Goal: Transaction & Acquisition: Purchase product/service

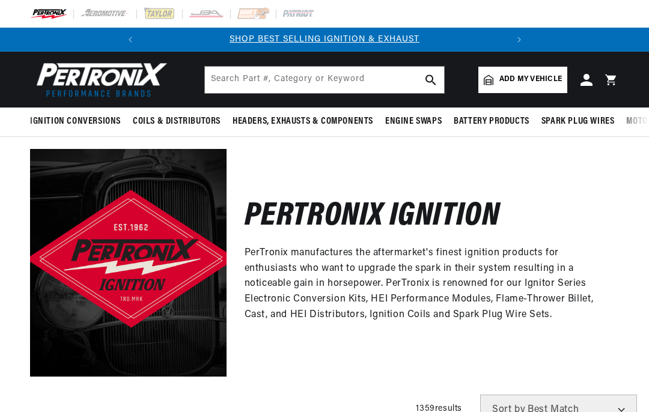
scroll to position [413, 0]
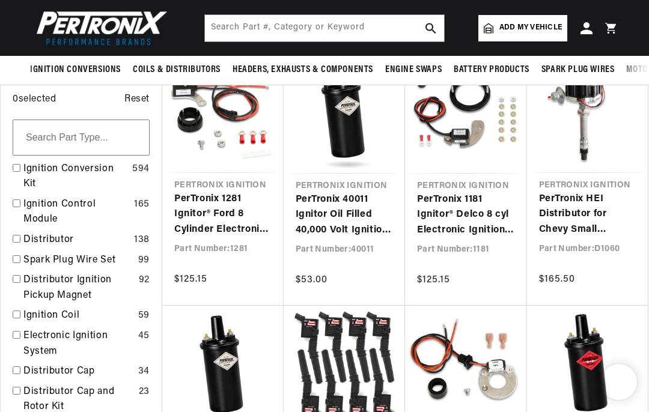
click at [16, 168] on input "checkbox" at bounding box center [17, 168] width 8 height 8
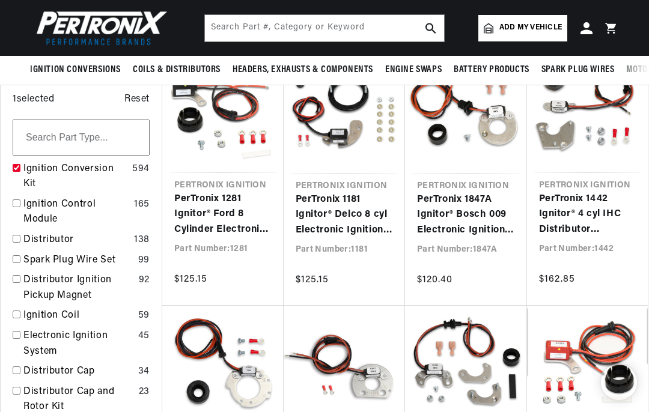
checkbox input "true"
click at [547, 29] on span "Add my vehicle" at bounding box center [530, 27] width 62 height 11
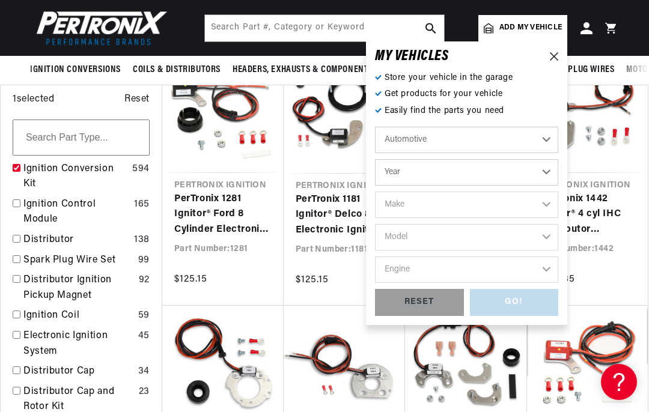
scroll to position [0, 0]
click at [556, 159] on select "Year [DATE] 2025 2024 2023 2022 2021 2020 2019 2018 2017 2016 2015 2014 2013 20…" at bounding box center [466, 172] width 183 height 26
select select "1968"
click at [504, 204] on select "Make Alfa Romeo American Motors Aston Martin Austin Austin Healey Avanti Bentle…" at bounding box center [466, 205] width 183 height 26
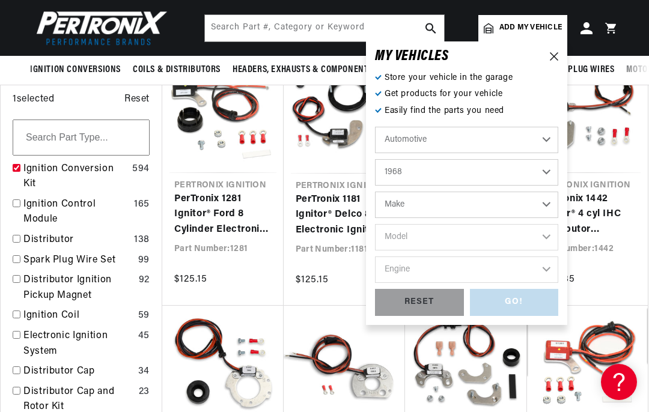
scroll to position [0, 364]
select select "MG"
click at [483, 238] on select "Model MGB Midget" at bounding box center [466, 237] width 183 height 26
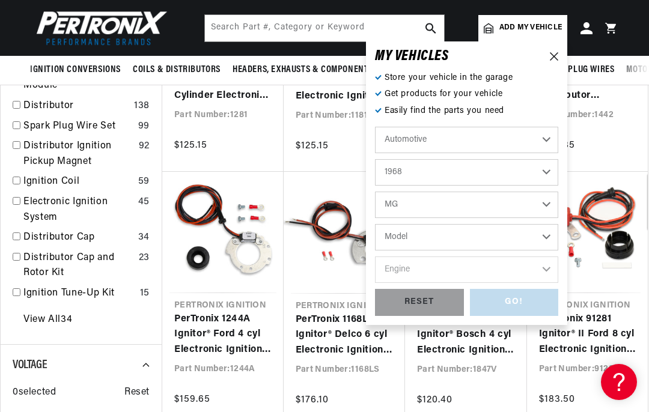
scroll to position [0, 0]
click at [506, 235] on select "Model MGB Midget" at bounding box center [466, 237] width 183 height 26
click at [435, 300] on div "RESET" at bounding box center [419, 302] width 89 height 27
select select "Year"
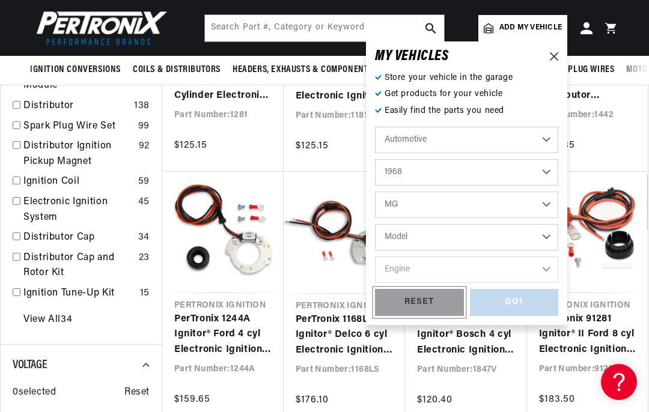
select select "Make"
click at [529, 172] on select "Year 2026 2025 2024 2023 2022 2021 2020 2019 2018 2017 2016 2015 2014 2013 2012…" at bounding box center [466, 172] width 183 height 26
select select "1968"
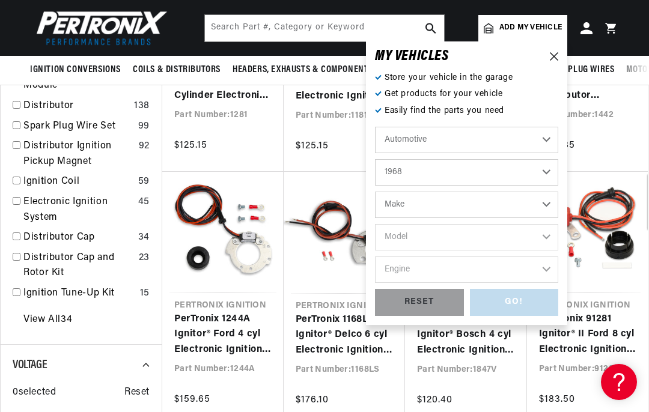
click at [495, 203] on select "Make Alfa Romeo American Motors Aston Martin Austin Austin Healey Avanti Bentle…" at bounding box center [466, 205] width 183 height 26
select select "Military-Vehicles"
click at [477, 235] on select "Model M37 M38 M39 M151 and M422 M715" at bounding box center [466, 237] width 183 height 26
click at [485, 201] on select "Alfa Romeo American Motors Aston Martin Austin Austin Healey Avanti Bentley Bui…" at bounding box center [466, 205] width 183 height 26
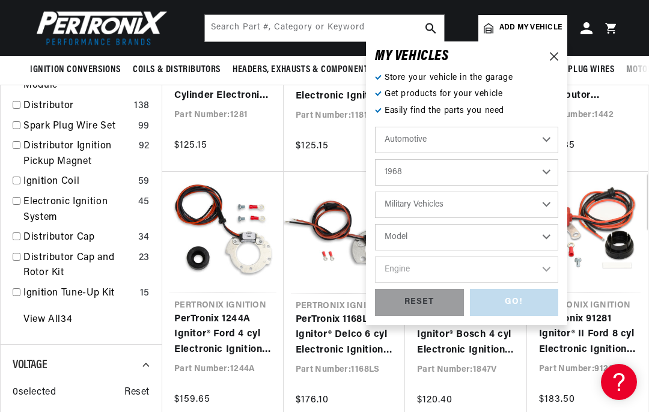
select select "MG"
click at [489, 238] on select "Model MGB Midget" at bounding box center [466, 237] width 183 height 26
click at [345, 32] on input "text" at bounding box center [324, 28] width 239 height 26
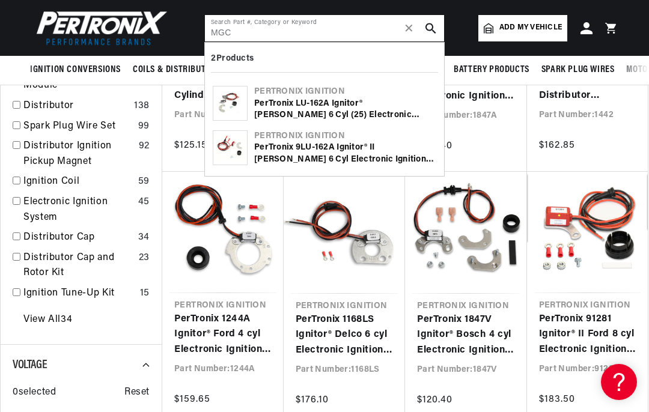
scroll to position [0, 364]
type input "MGC"
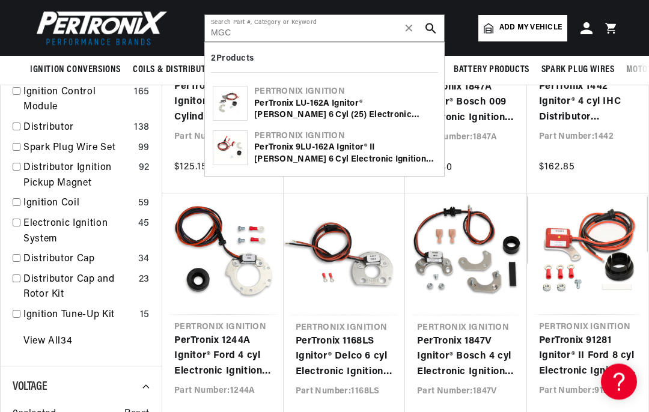
scroll to position [501, 0]
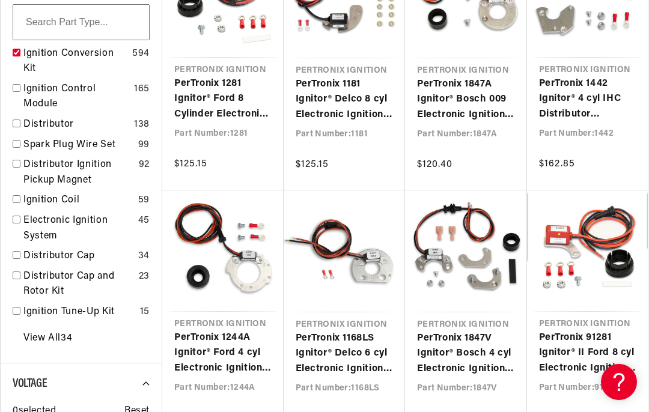
click at [417, 120] on link "PerTronix 1847A Ignitor® Bosch 009 Electronic Ignition Conversion Kit" at bounding box center [466, 100] width 98 height 46
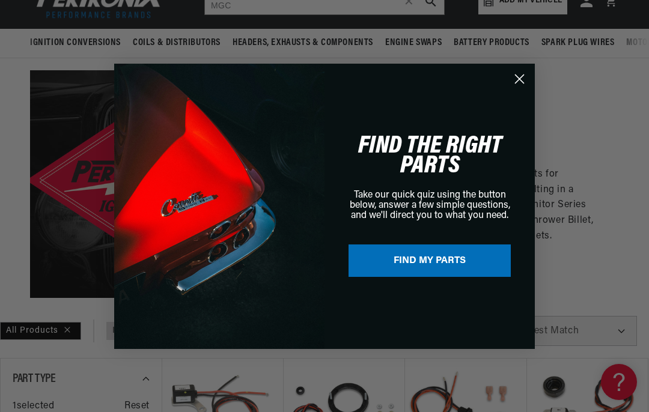
scroll to position [0, 0]
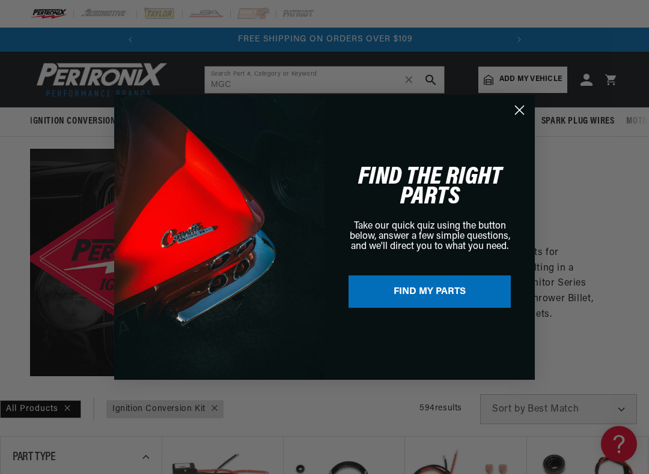
click at [457, 307] on button "FIND MY PARTS" at bounding box center [429, 292] width 162 height 32
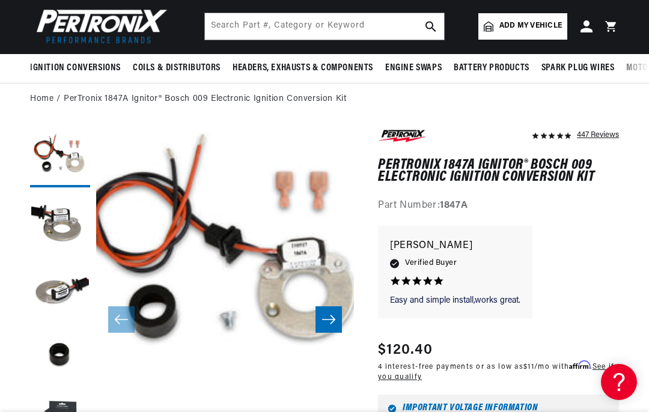
scroll to position [50, 0]
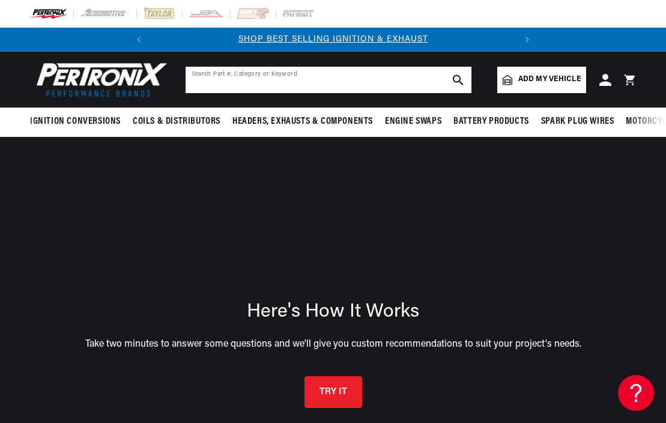
click at [397, 88] on input "text" at bounding box center [329, 80] width 286 height 26
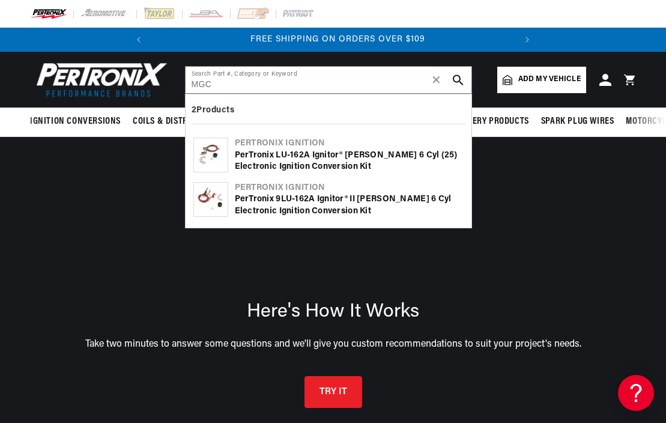
scroll to position [0, 364]
type input "MGC"
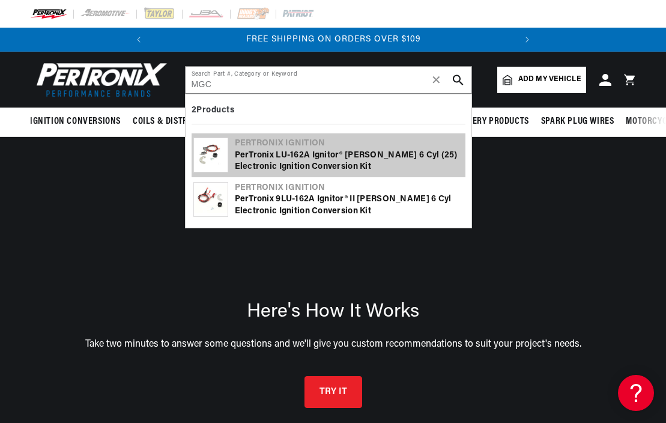
click at [309, 162] on div "PerTronix LU-162A Ignitor® [PERSON_NAME] 6 cyl (25) Electronic Ignition Convers…" at bounding box center [349, 161] width 229 height 23
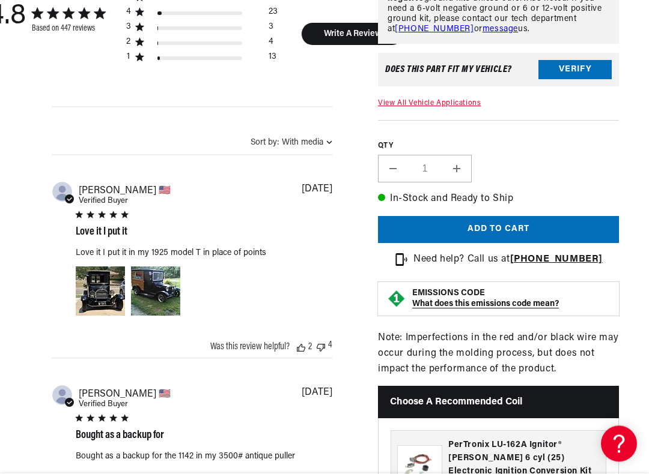
scroll to position [756, 0]
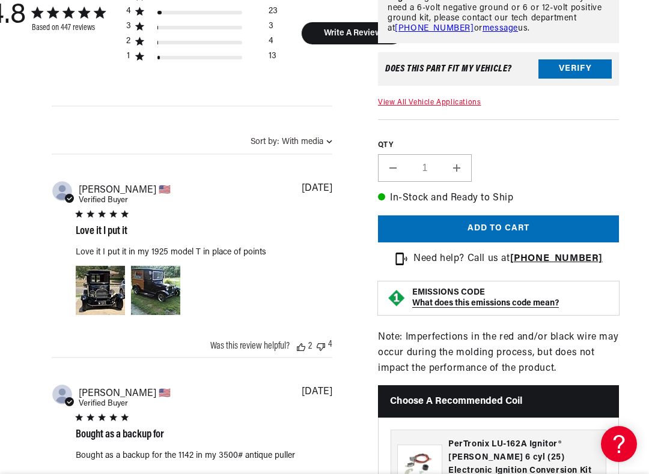
click at [450, 107] on link "View All Vehicle Applications" at bounding box center [429, 103] width 103 height 7
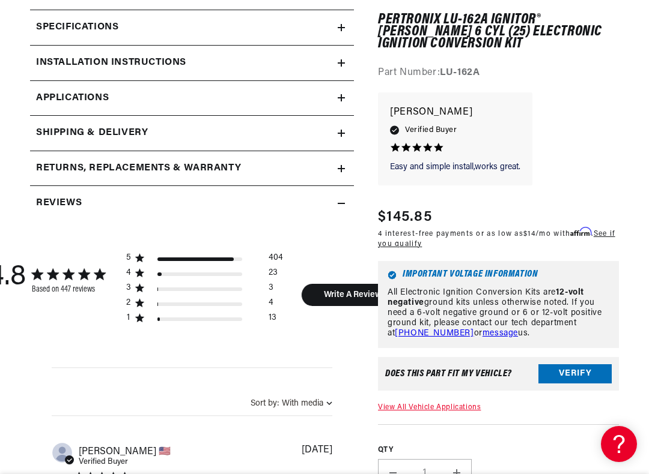
scroll to position [498, 0]
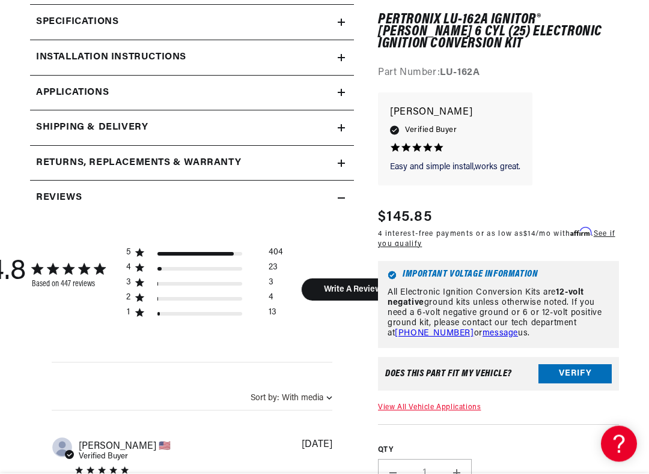
click at [578, 368] on button "Verify" at bounding box center [574, 374] width 73 height 19
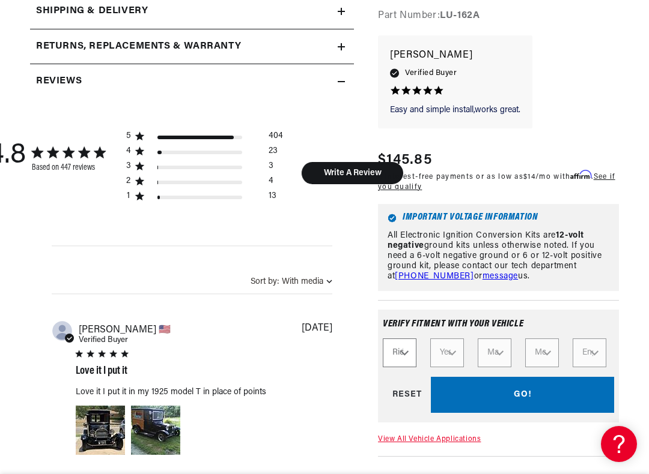
scroll to position [620, 0]
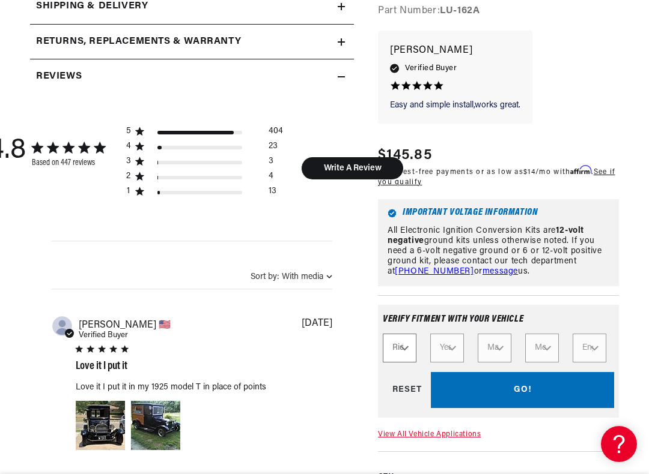
click at [515, 411] on div "Verify fitment with your vehicle Ride Type Automotive Agricultural Industrial M…" at bounding box center [498, 362] width 241 height 113
click at [536, 409] on div "GO! RESET" at bounding box center [498, 391] width 231 height 36
click at [554, 409] on div "GO! RESET" at bounding box center [498, 391] width 231 height 36
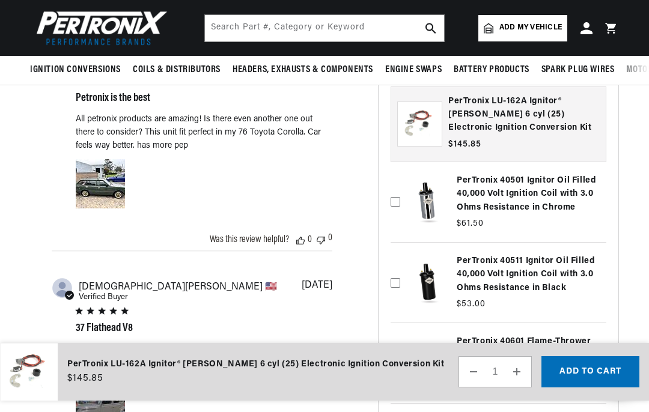
scroll to position [0, 0]
click at [535, 23] on span "Add my vehicle" at bounding box center [530, 27] width 62 height 11
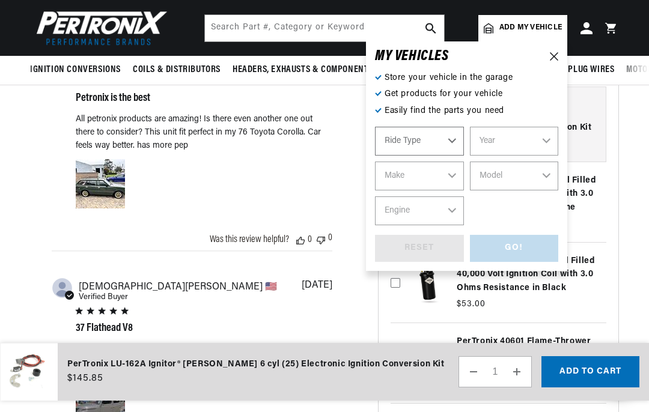
select select "Automotive"
click at [549, 143] on select "Year 2026 2025 2024 2023 2022 2021 2020 2019 2018 2017 2016 2015 2014 2013 2012…" at bounding box center [514, 141] width 89 height 29
select select "1968"
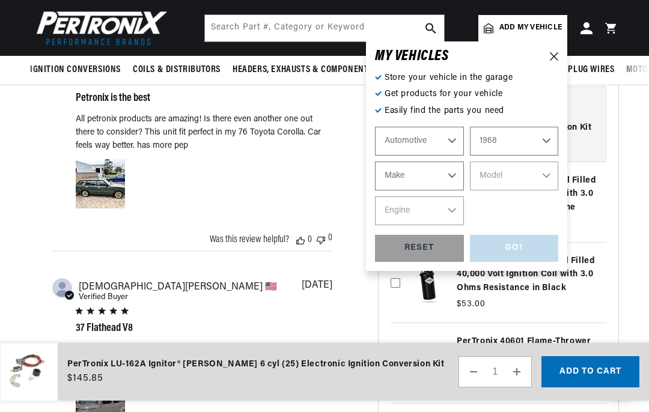
click at [446, 178] on select "Make Alfa Romeo American Motors Aston Martin Austin Austin Healey Avanti Bentle…" at bounding box center [419, 176] width 89 height 29
select select "MG"
click at [545, 174] on select "Model MGB Midget" at bounding box center [514, 176] width 89 height 29
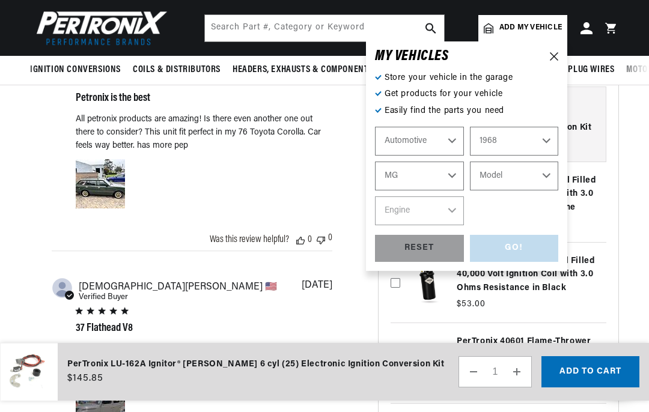
click at [548, 176] on select "Model MGB Midget" at bounding box center [514, 176] width 89 height 29
select select "MGB"
click at [459, 206] on select "Engine 1.8L" at bounding box center [419, 210] width 89 height 29
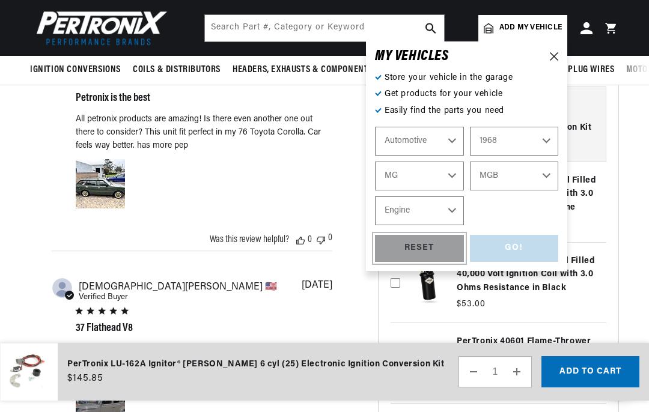
click at [440, 249] on div "RESET" at bounding box center [419, 248] width 89 height 27
select select "Year"
select select "Make"
select select "Model"
click at [559, 52] on div "MY VEHICLE S Store your vehicle in the garage Get products for your vehicle Eas…" at bounding box center [466, 155] width 201 height 229
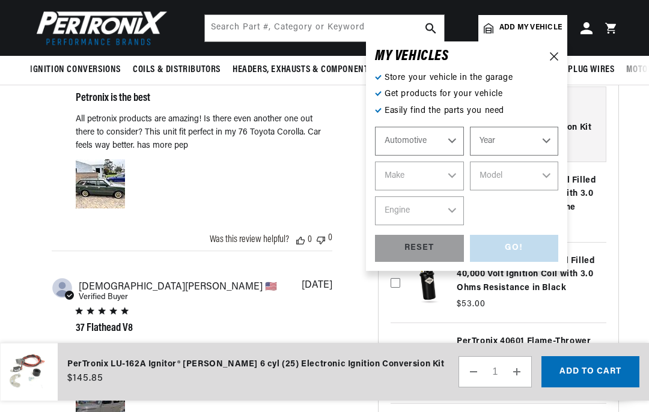
scroll to position [0, 0]
click at [556, 55] on icon at bounding box center [554, 56] width 8 height 8
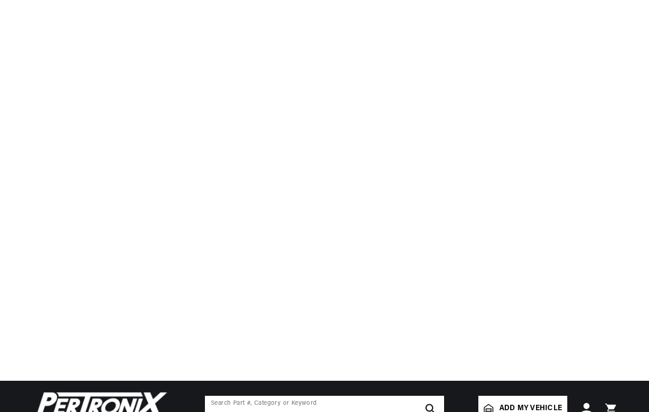
click at [225, 32] on input "text" at bounding box center [324, 28] width 239 height 26
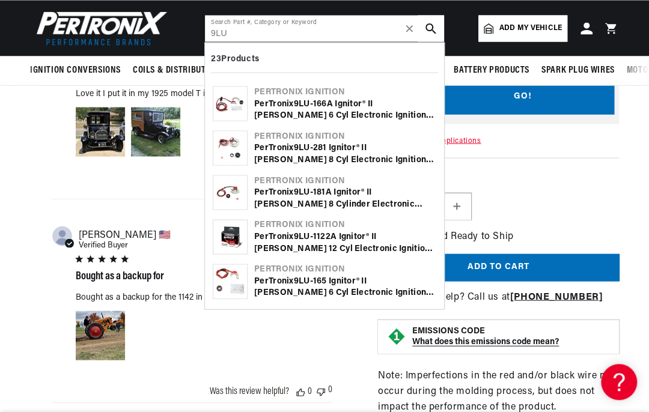
type input "9LU"
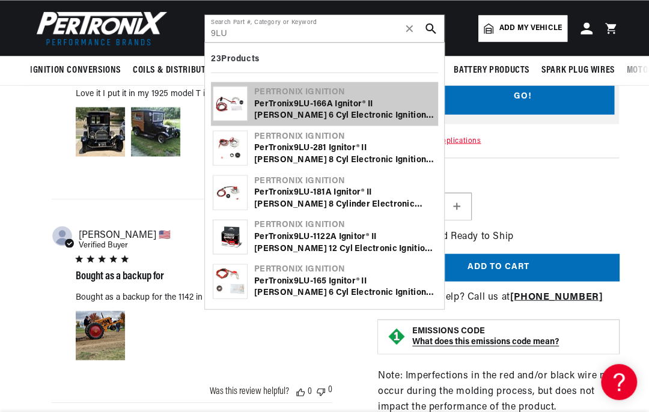
click at [345, 109] on div "PerTronix 9LU -166A Ignitor® II Lucas 6 cyl Electronic Ignition Conversion Kit" at bounding box center [345, 109] width 182 height 23
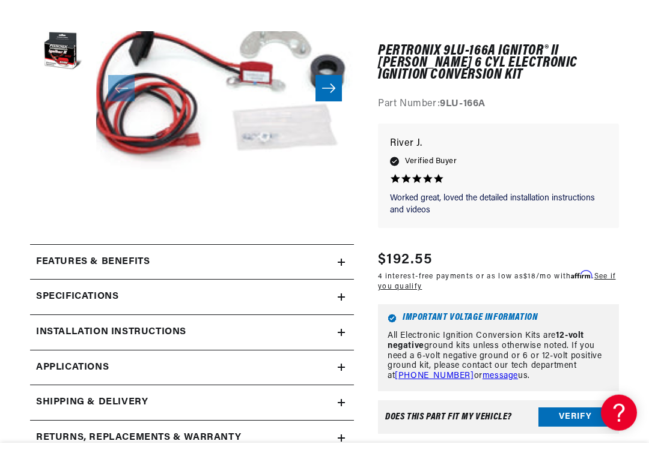
scroll to position [264, 0]
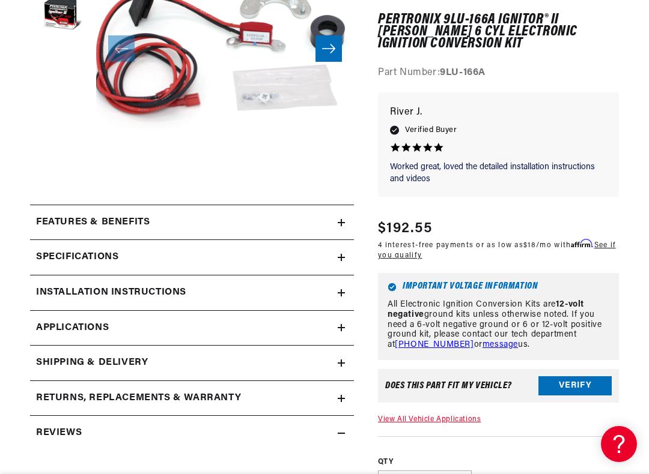
click at [344, 224] on icon at bounding box center [341, 222] width 7 height 7
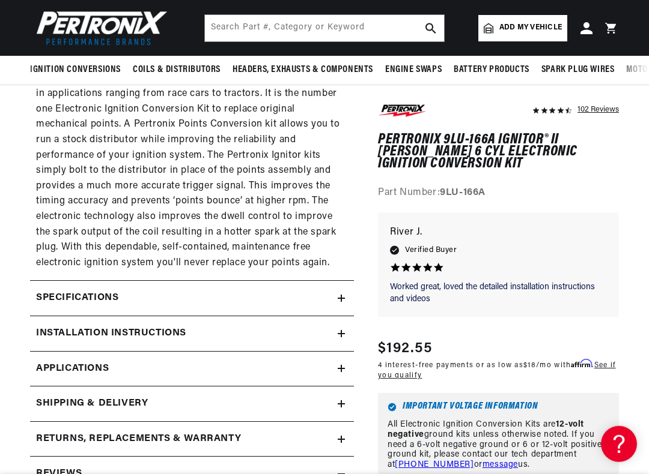
scroll to position [850, 0]
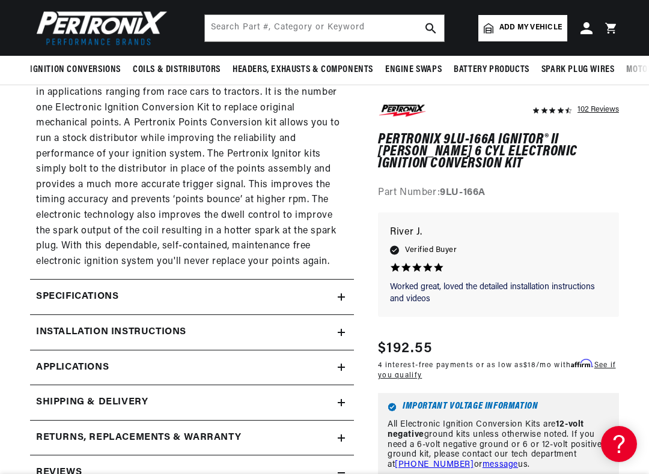
click at [341, 294] on icon at bounding box center [341, 297] width 0 height 7
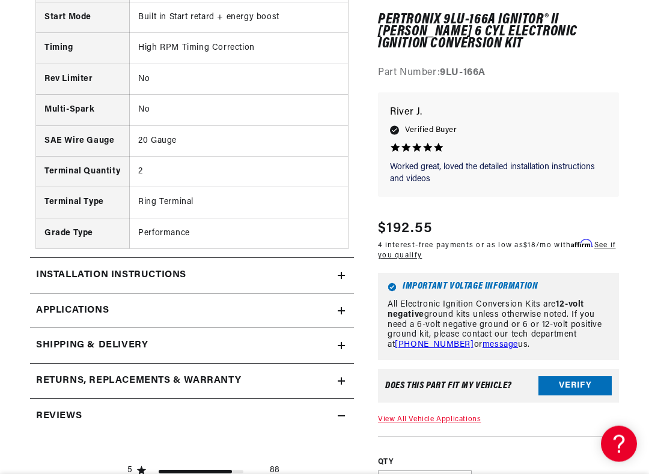
scroll to position [1393, 0]
click at [339, 311] on icon at bounding box center [341, 311] width 7 height 0
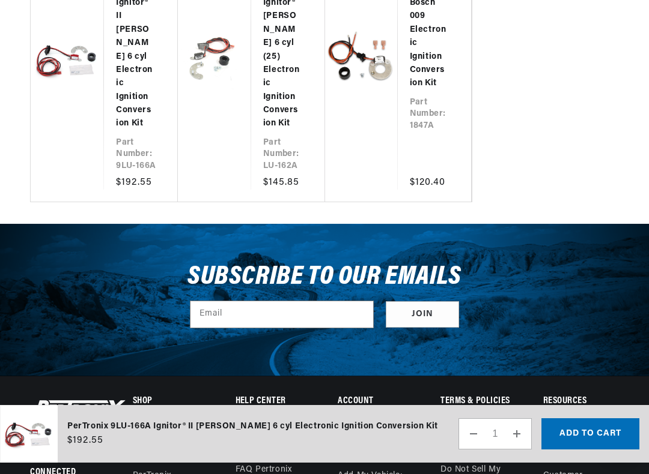
scroll to position [5406, 0]
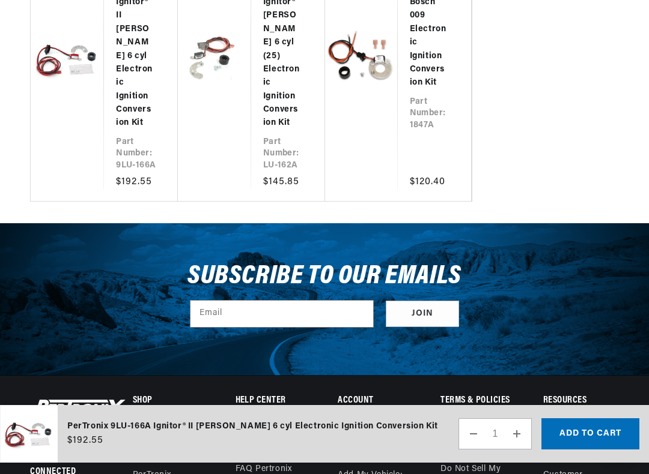
click at [127, 97] on link "PerTronix 9LU-166A Ignitor® II [PERSON_NAME] 6 cyl Electronic Ignition Conversi…" at bounding box center [135, 43] width 38 height 175
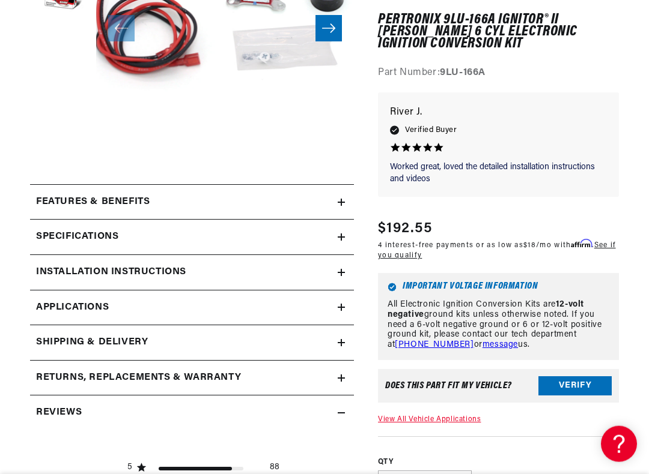
scroll to position [285, 0]
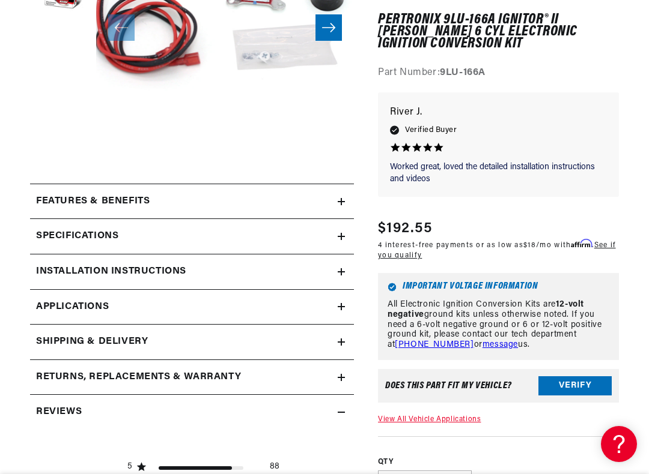
click at [580, 377] on button "Verify" at bounding box center [574, 386] width 73 height 19
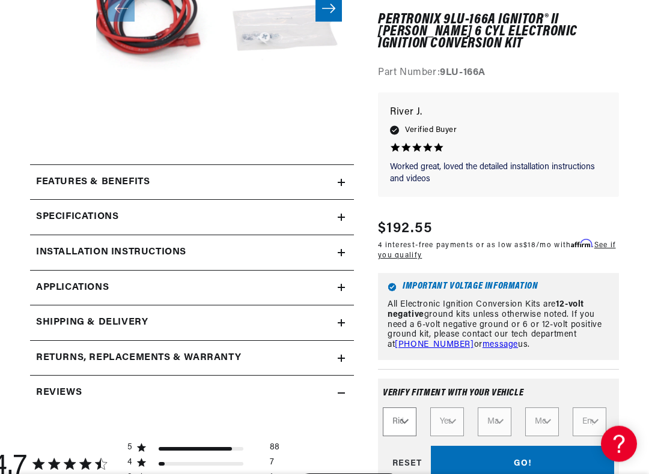
scroll to position [306, 0]
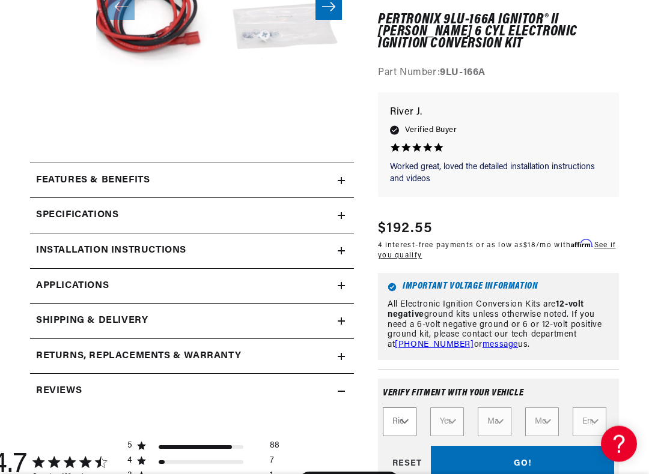
click at [402, 408] on select "Ride Type Automotive Agricultural Industrial Marine Motorcycle" at bounding box center [400, 422] width 34 height 29
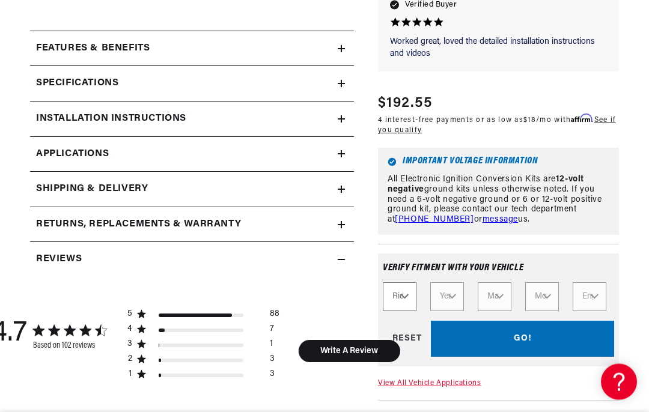
scroll to position [438, 0]
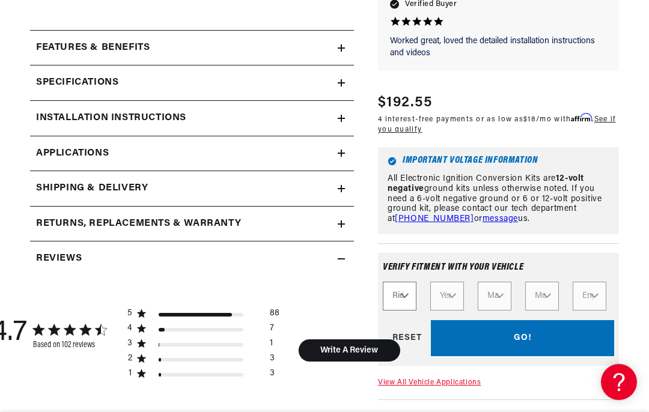
click at [515, 356] on div "GO! RESET" at bounding box center [498, 338] width 231 height 36
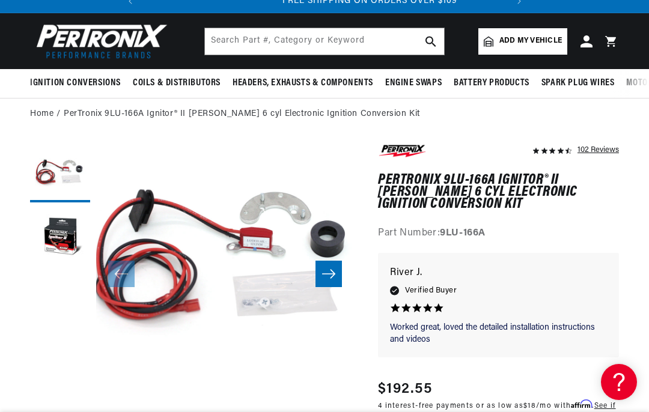
scroll to position [0, 364]
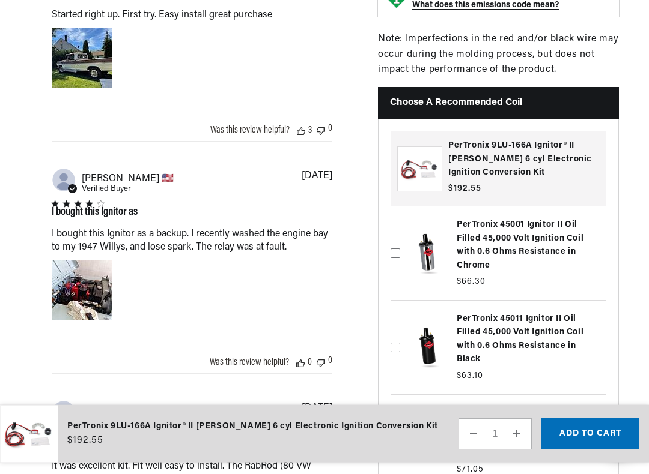
scroll to position [1219, 0]
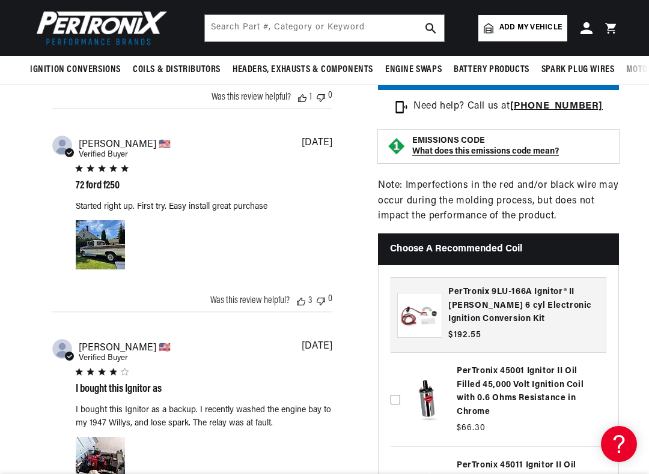
scroll to position [1017, 0]
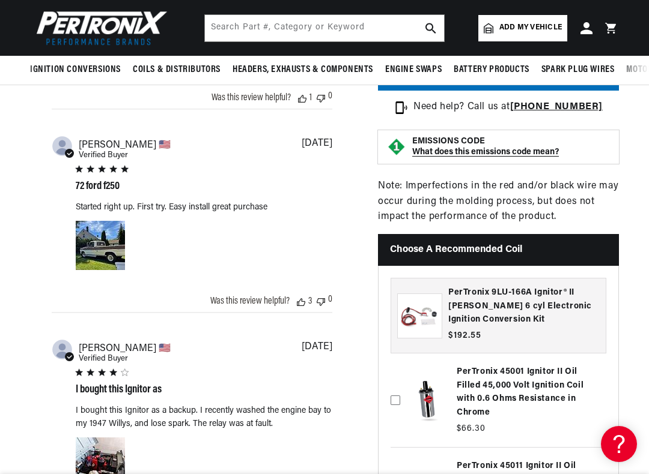
click at [646, 29] on header "BETTER SEARCH RESULTS Add your vehicle's year, make, and model to find parts be…" at bounding box center [324, 28] width 649 height 56
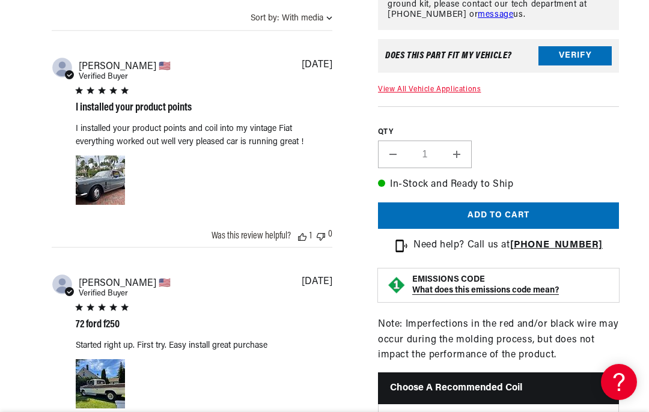
scroll to position [0, 0]
click at [648, 90] on section "102 Reviews" at bounding box center [324, 202] width 649 height 1826
click at [645, 86] on section "102 Reviews" at bounding box center [324, 202] width 649 height 1826
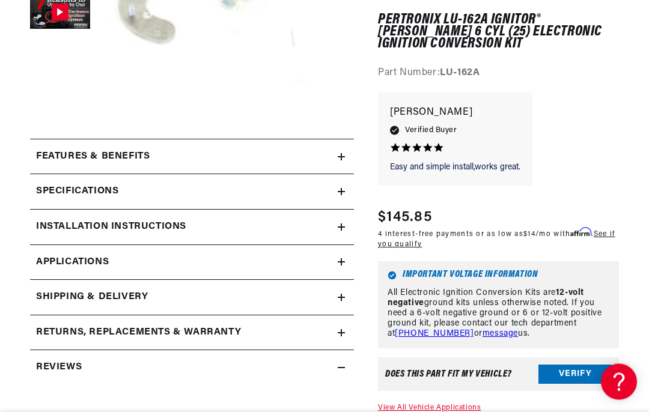
scroll to position [330, 0]
click at [347, 266] on link "Applications" at bounding box center [192, 262] width 324 height 35
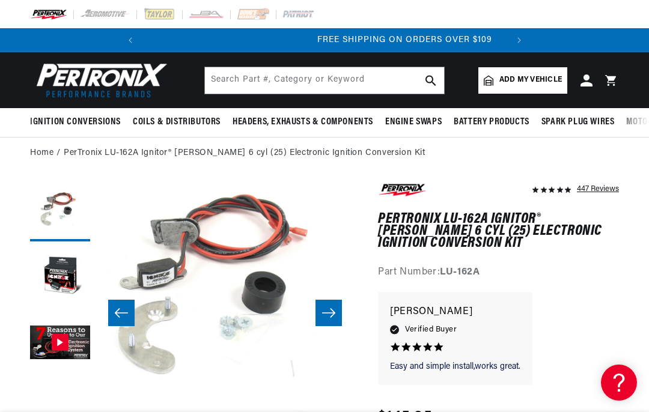
scroll to position [0, 364]
